Goal: Information Seeking & Learning: Learn about a topic

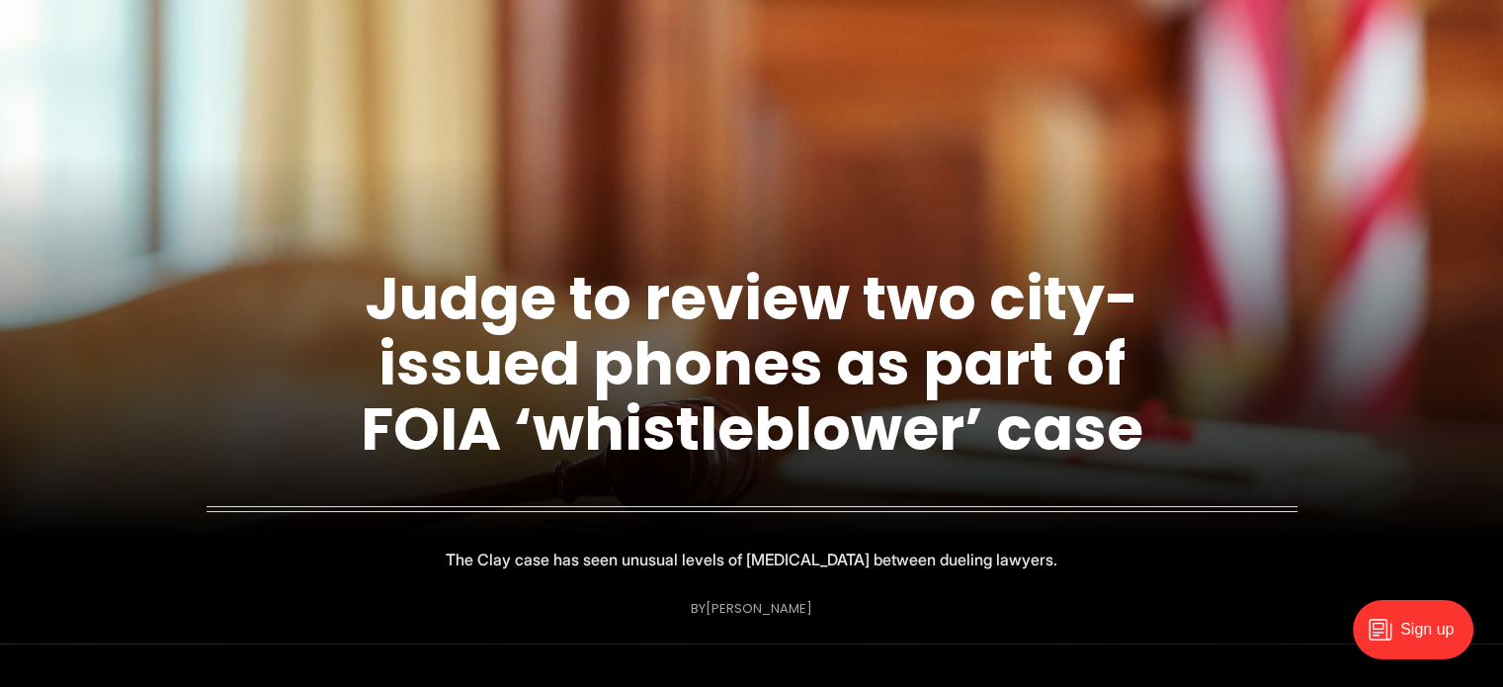
scroll to position [198, 0]
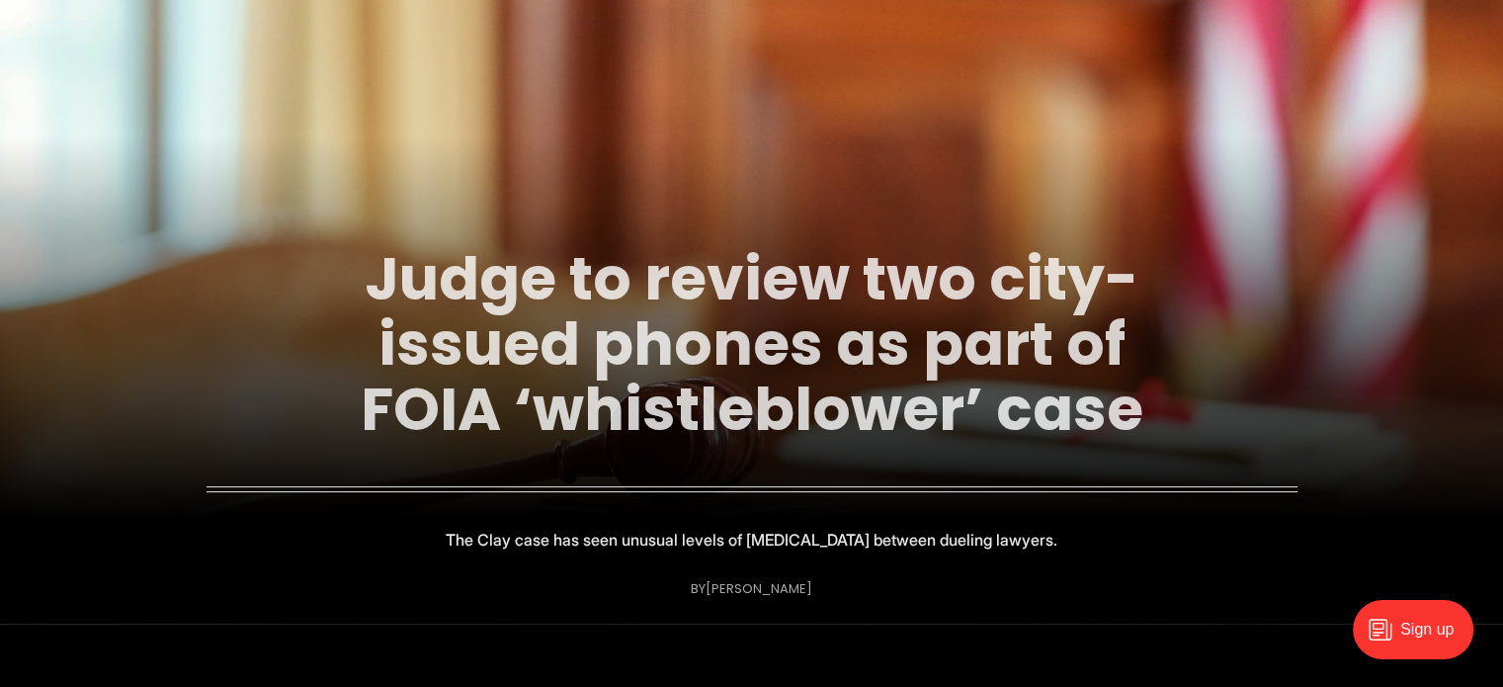
click at [719, 359] on link "Judge to review two city-issued phones as part of FOIA ‘whistleblower’ case" at bounding box center [752, 343] width 783 height 213
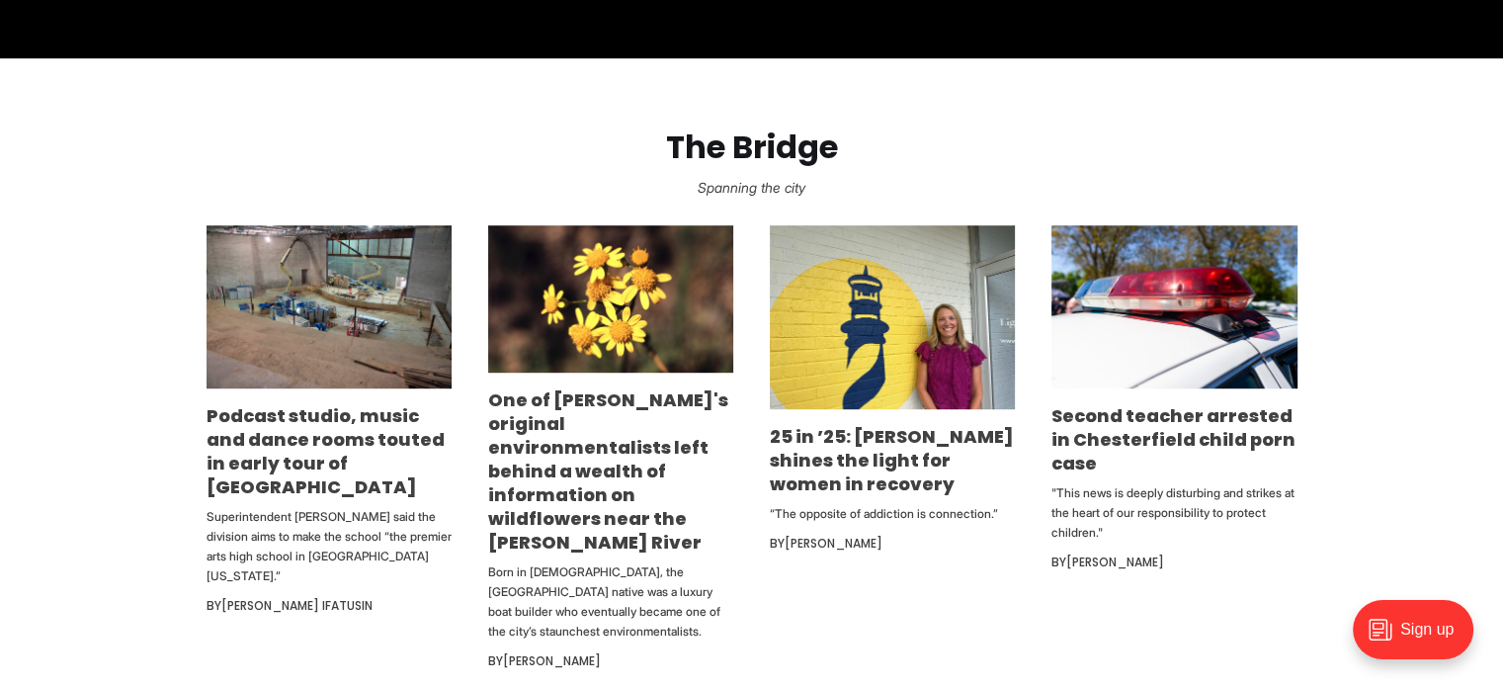
scroll to position [1186, 0]
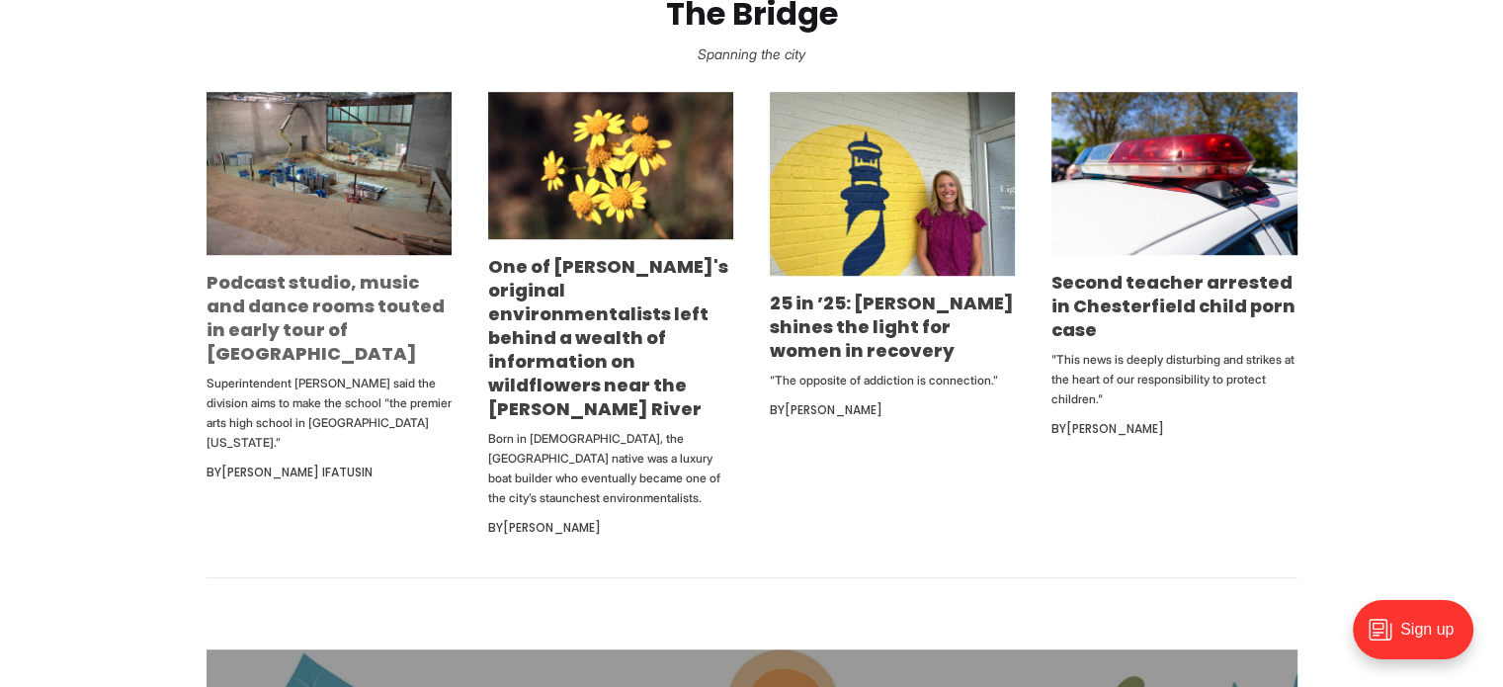
click at [319, 317] on link "Podcast studio, music and dance rooms touted in early tour of [GEOGRAPHIC_DATA]" at bounding box center [326, 318] width 238 height 96
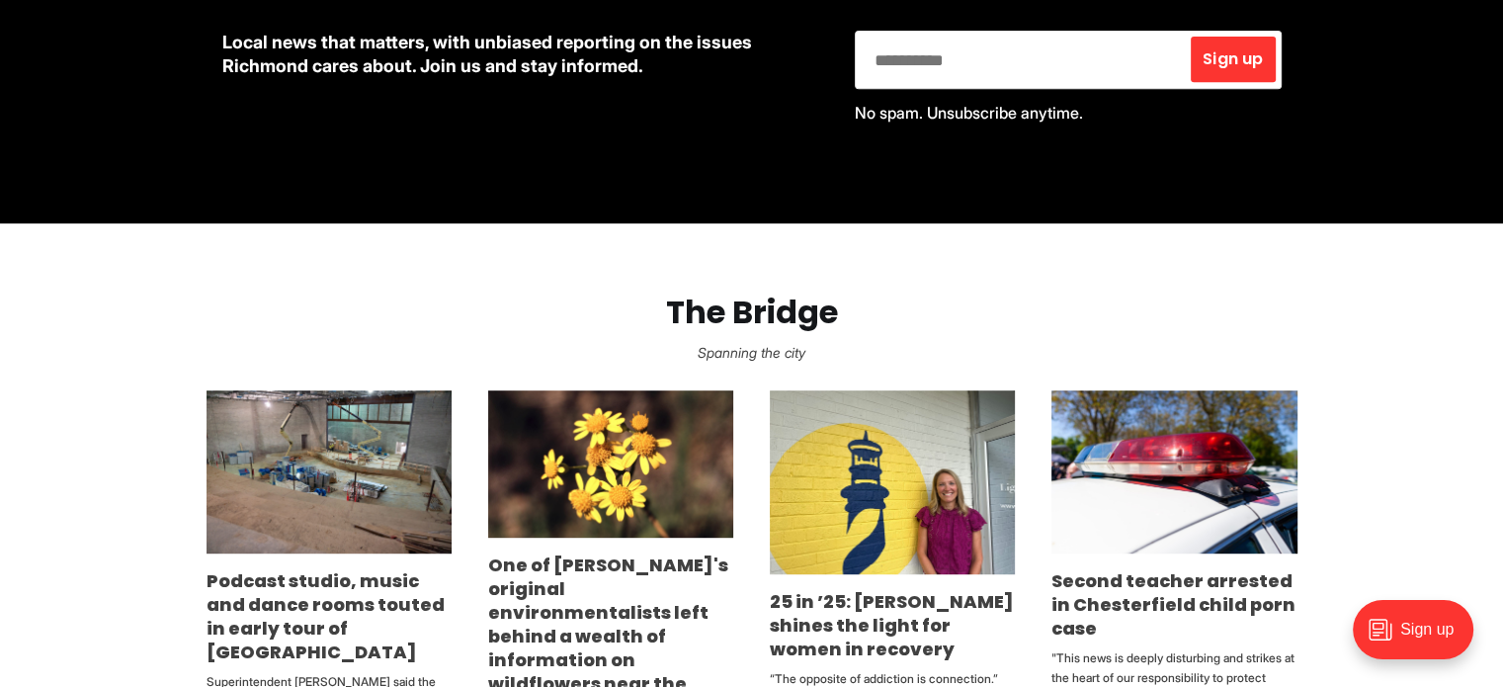
scroll to position [494, 0]
